Goal: Task Accomplishment & Management: Complete application form

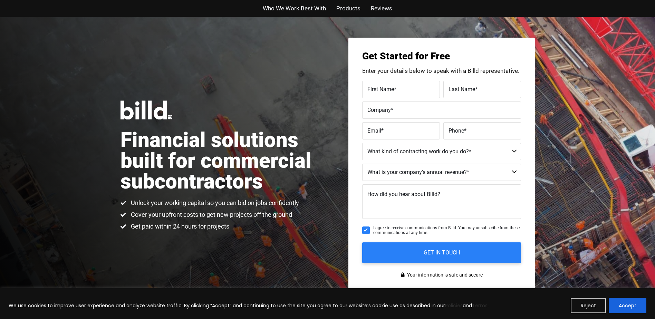
click at [397, 89] on label "First Name *" at bounding box center [400, 89] width 67 height 10
click at [397, 89] on input "First Name *" at bounding box center [401, 89] width 78 height 17
type input "[PERSON_NAME]"
type input "kabob express"
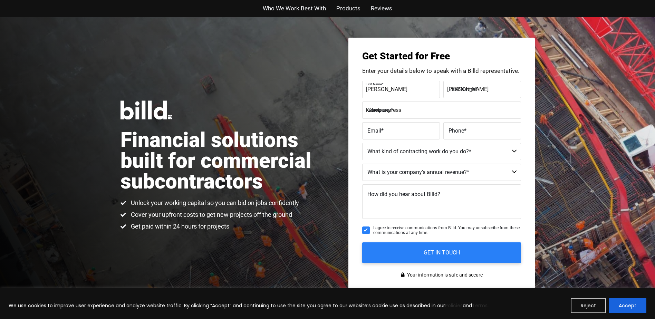
type input "[EMAIL_ADDRESS][DOMAIN_NAME]"
click at [485, 131] on label "Phone *" at bounding box center [481, 126] width 69 height 10
click at [485, 131] on input "[PHONE_NUMBER]" at bounding box center [482, 130] width 78 height 17
type input "[PHONE_NUMBER]"
click at [441, 154] on select "Commercial Commercial and Residential Residential Not a Contractor" at bounding box center [441, 151] width 159 height 17
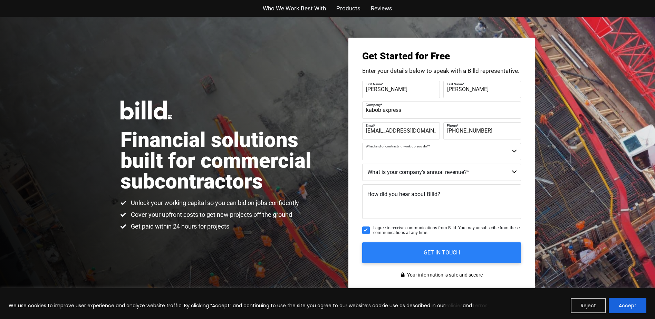
click at [441, 154] on select "Commercial Commercial and Residential Residential Not a Contractor" at bounding box center [441, 151] width 159 height 17
